Goal: Task Accomplishment & Management: Use online tool/utility

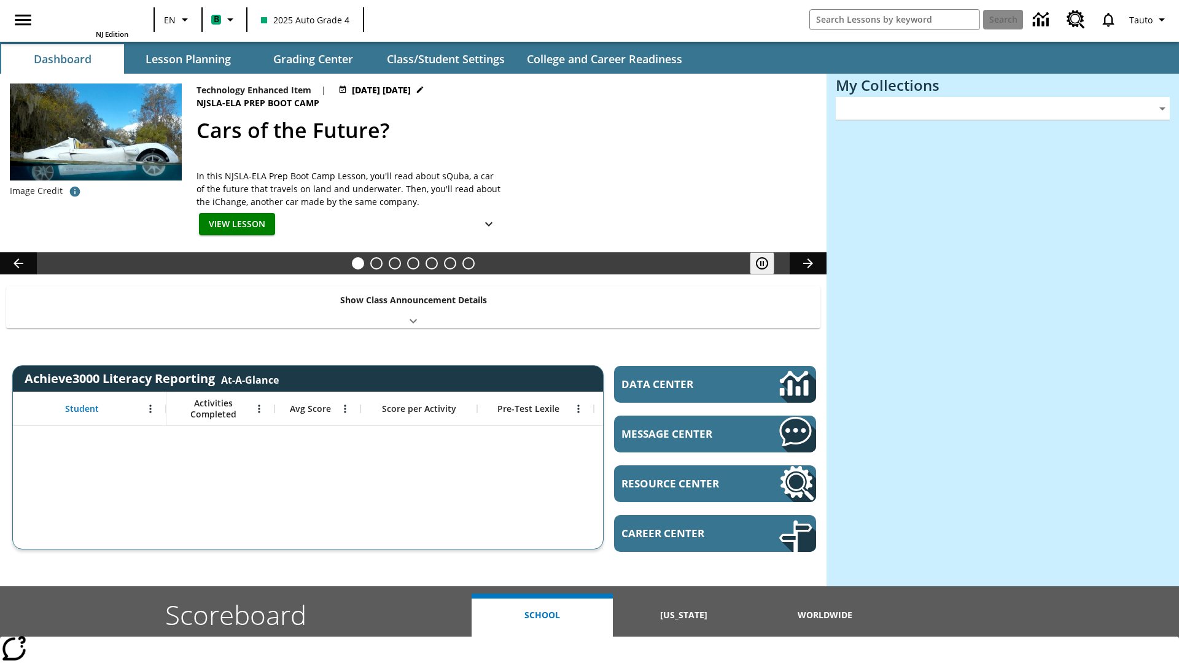
type input "-1"
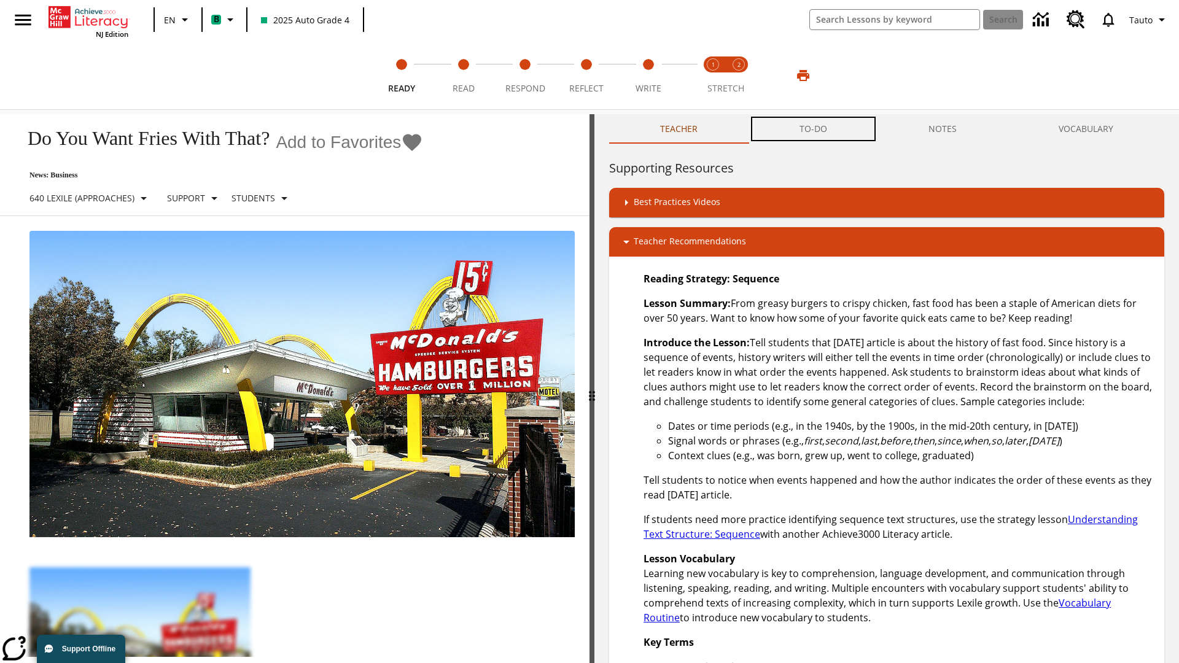
click at [813, 129] on button "TO-DO" at bounding box center [813, 128] width 130 height 29
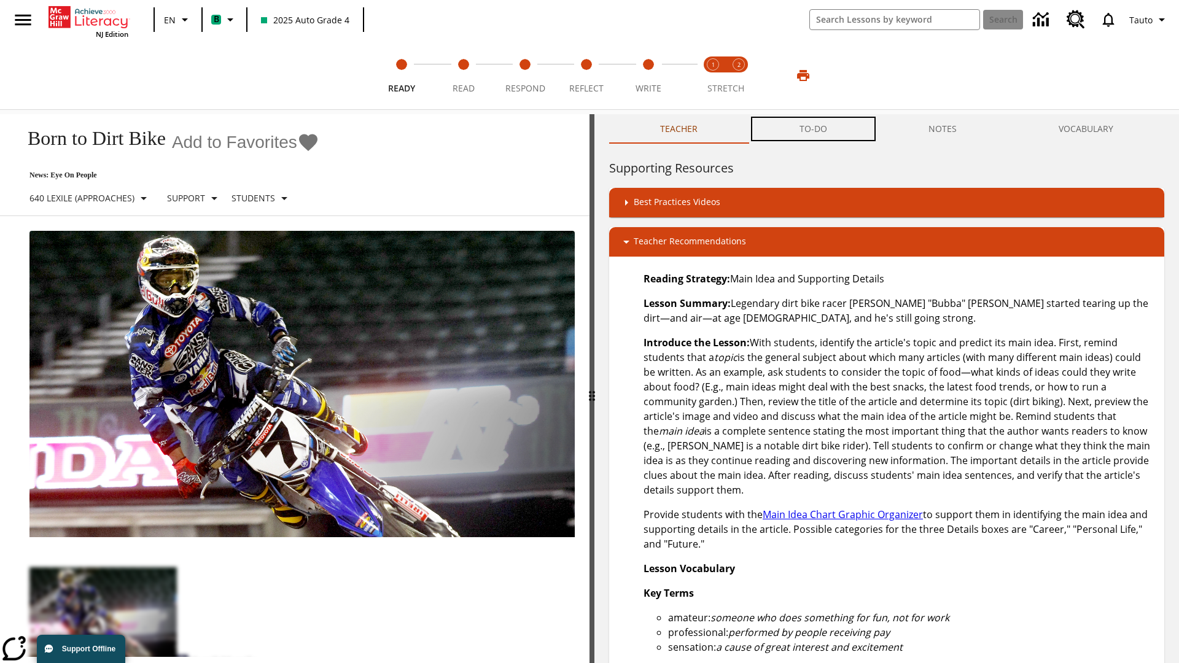
click at [813, 129] on button "TO-DO" at bounding box center [813, 128] width 130 height 29
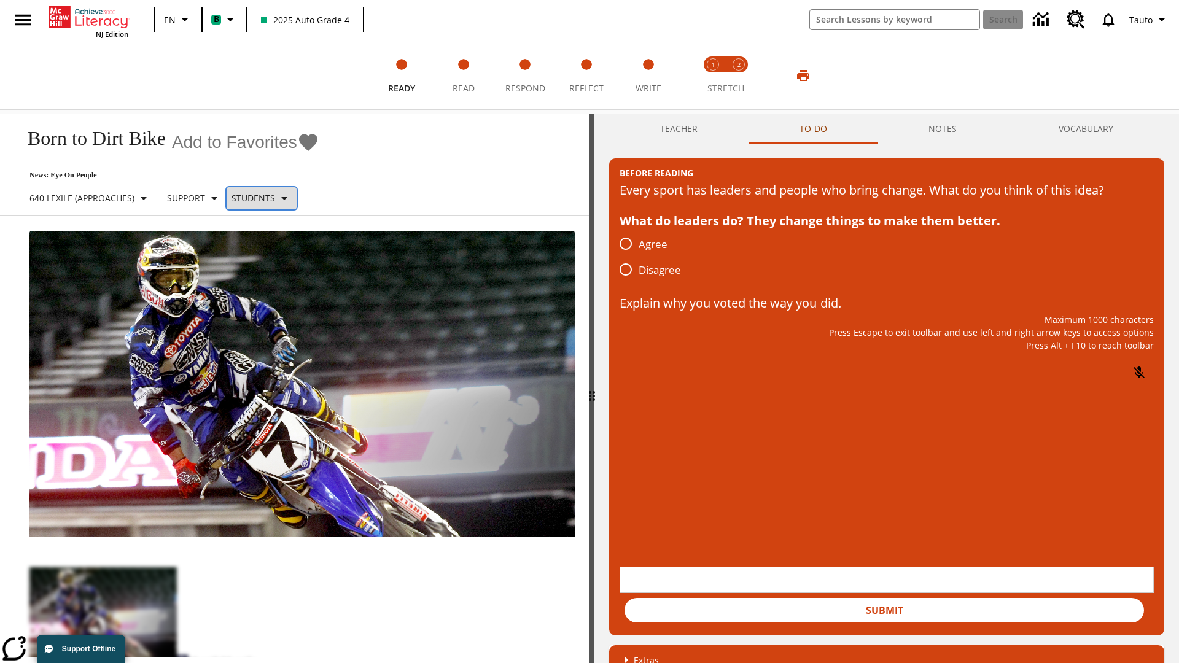
click at [271, 198] on p "Students" at bounding box center [253, 198] width 44 height 13
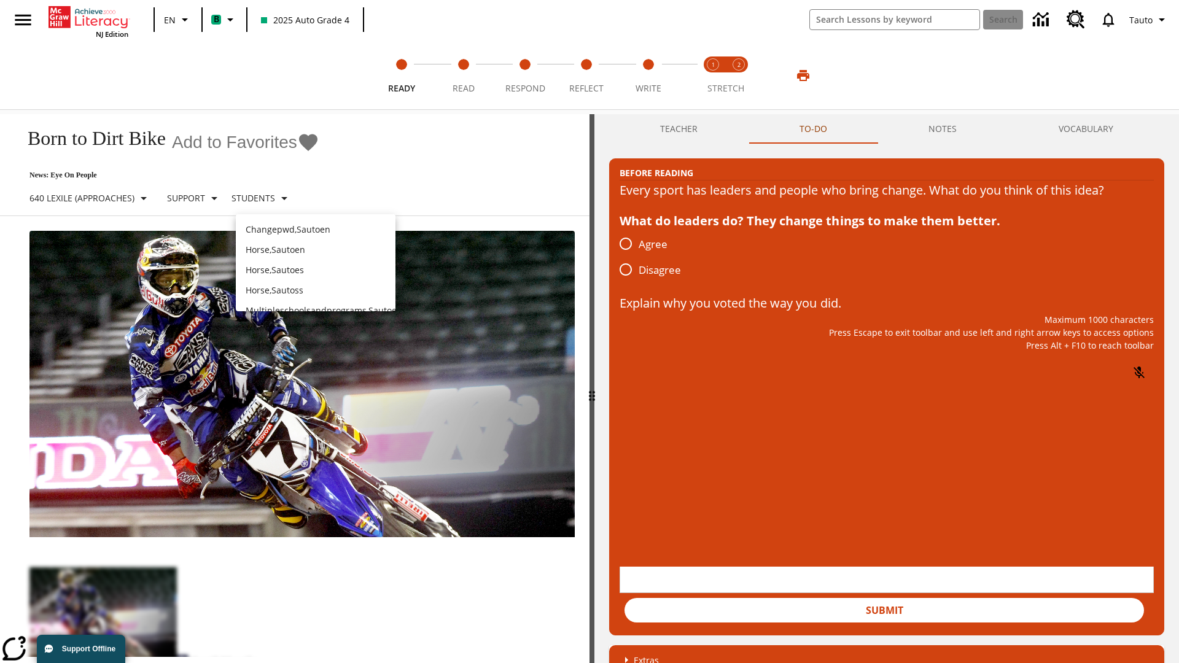
click at [316, 243] on p "Horse , Sautoen" at bounding box center [316, 249] width 140 height 13
